Goal: Check status: Check status

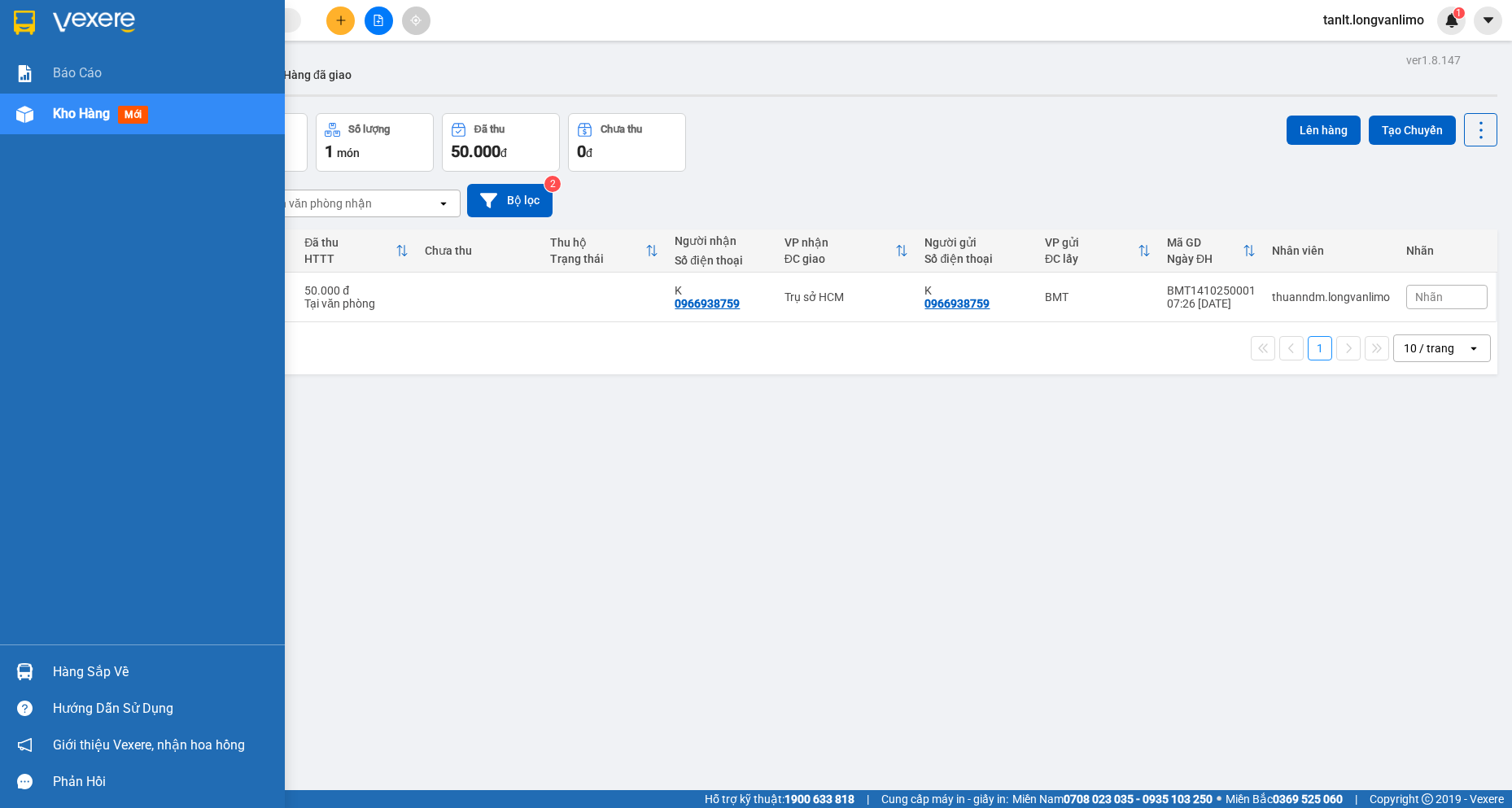
click at [94, 671] on div "Hàng sắp về" at bounding box center [163, 672] width 220 height 25
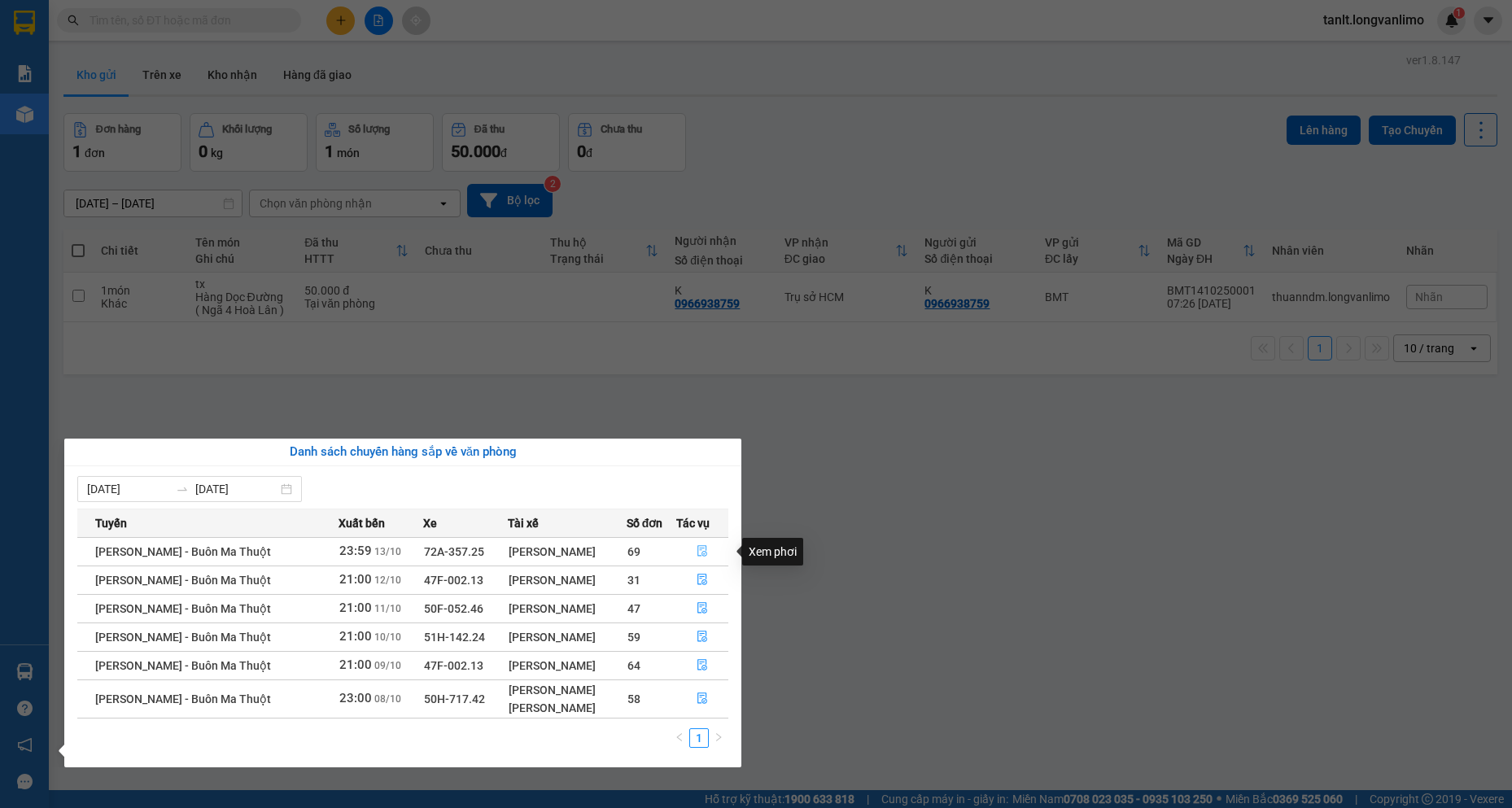
click at [704, 550] on icon "file-done" at bounding box center [703, 551] width 12 height 12
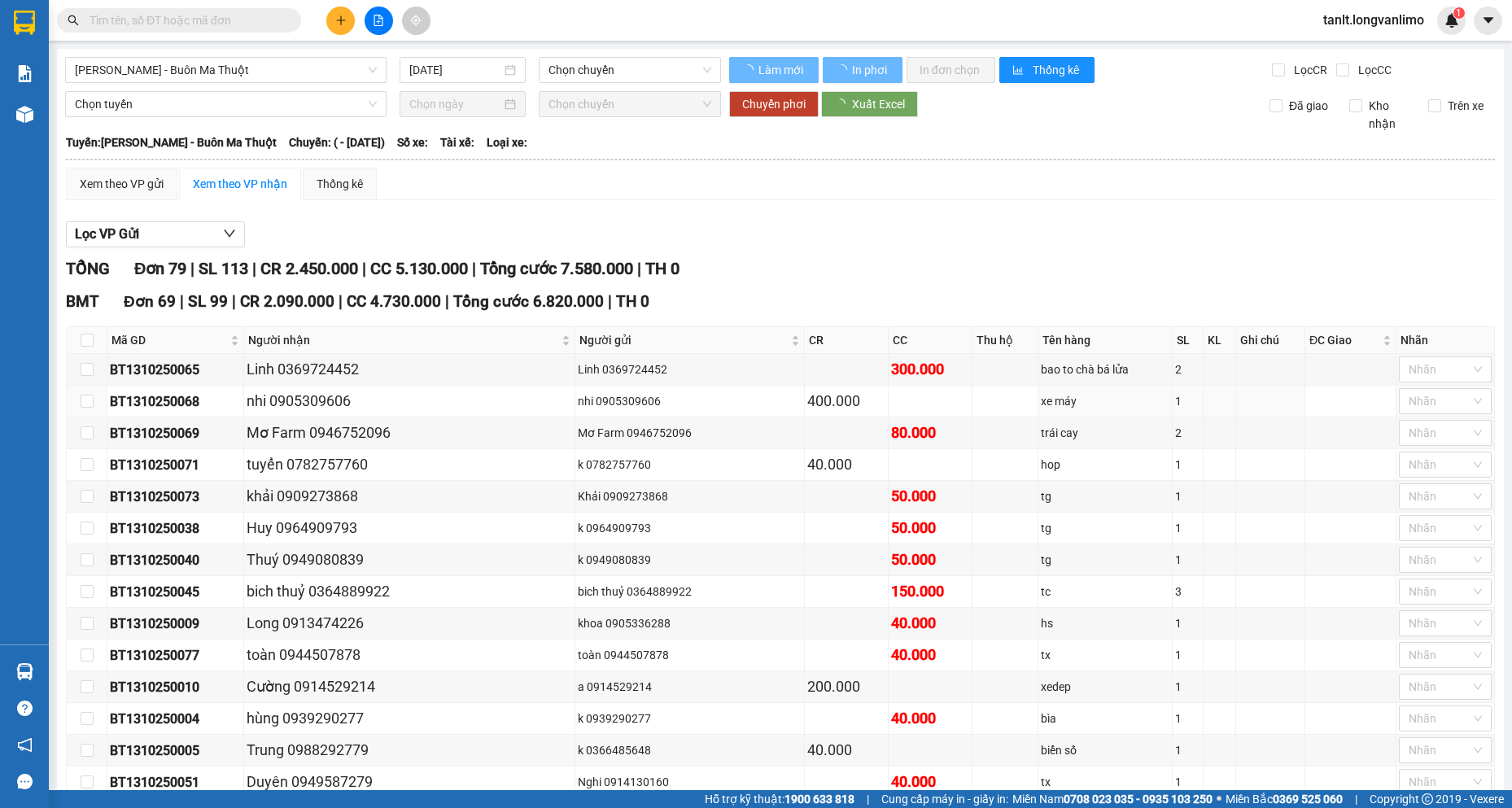
type input "[DATE]"
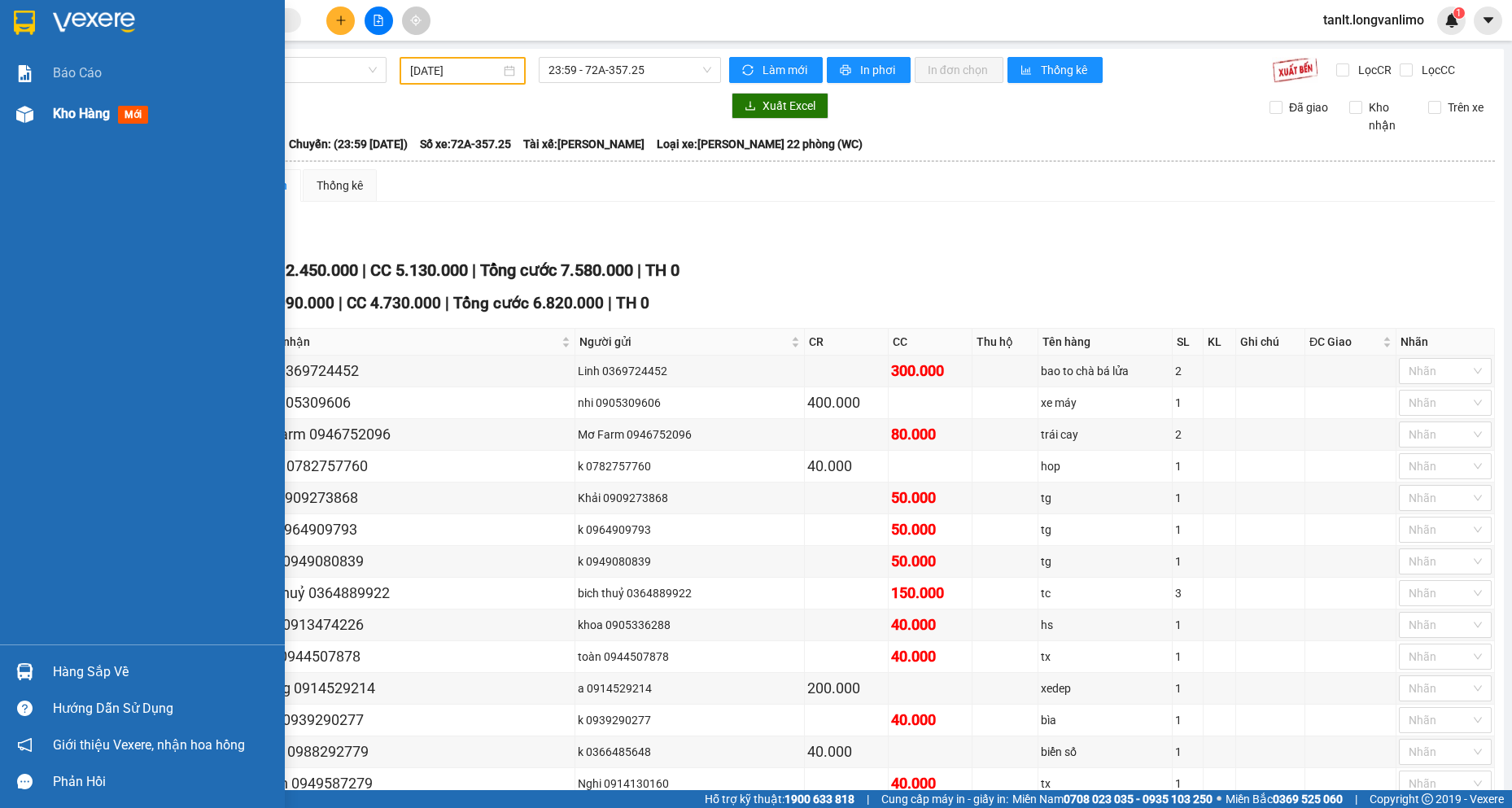
click at [25, 114] on img at bounding box center [25, 114] width 17 height 17
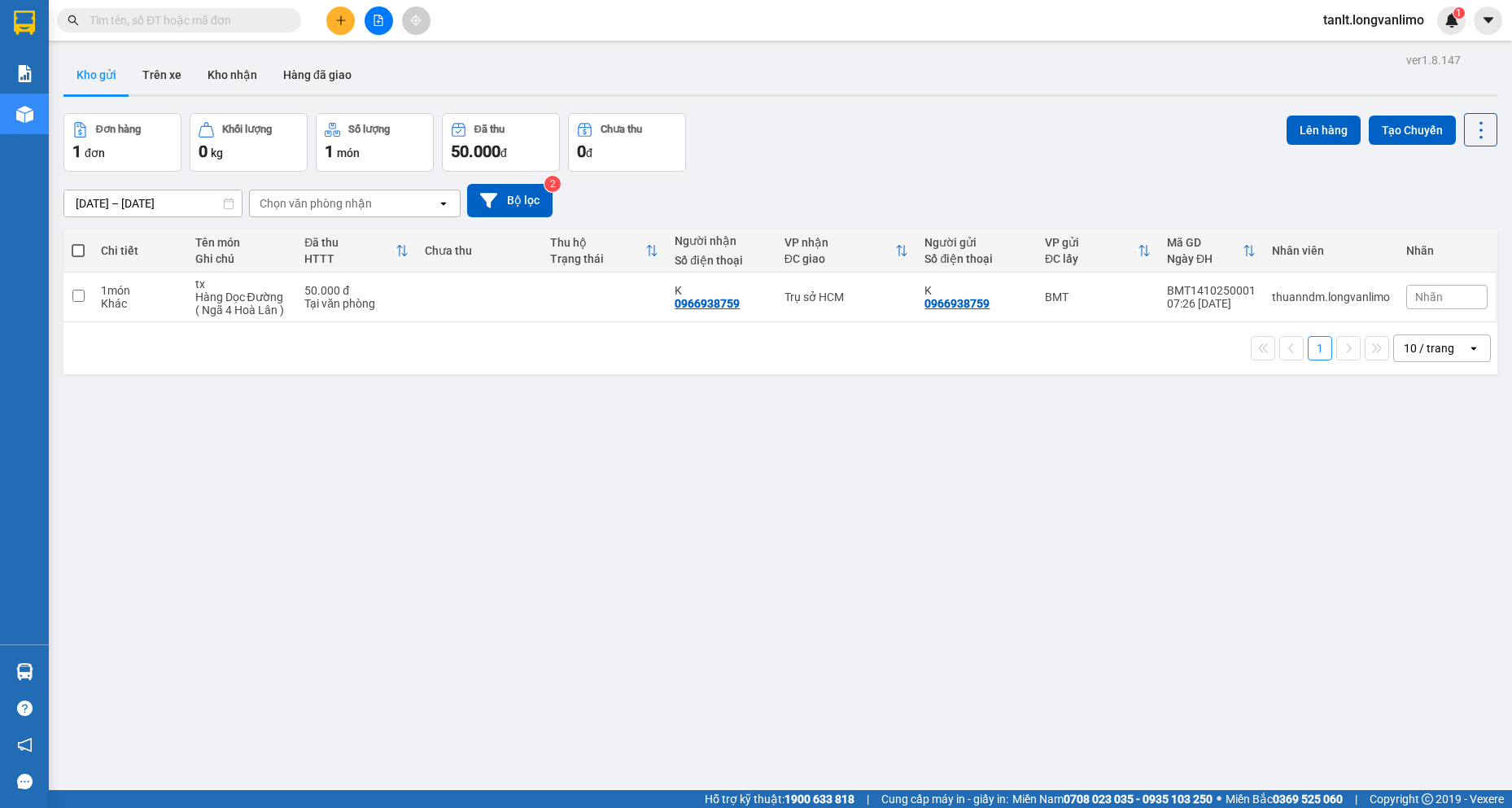
click at [443, 524] on div "ver 1.8.147 Kho gửi Trên xe Kho nhận Hàng đã giao Đơn hàng 1 đơn Khối lượng 0 k…" at bounding box center [780, 453] width 1447 height 808
